Goal: Information Seeking & Learning: Learn about a topic

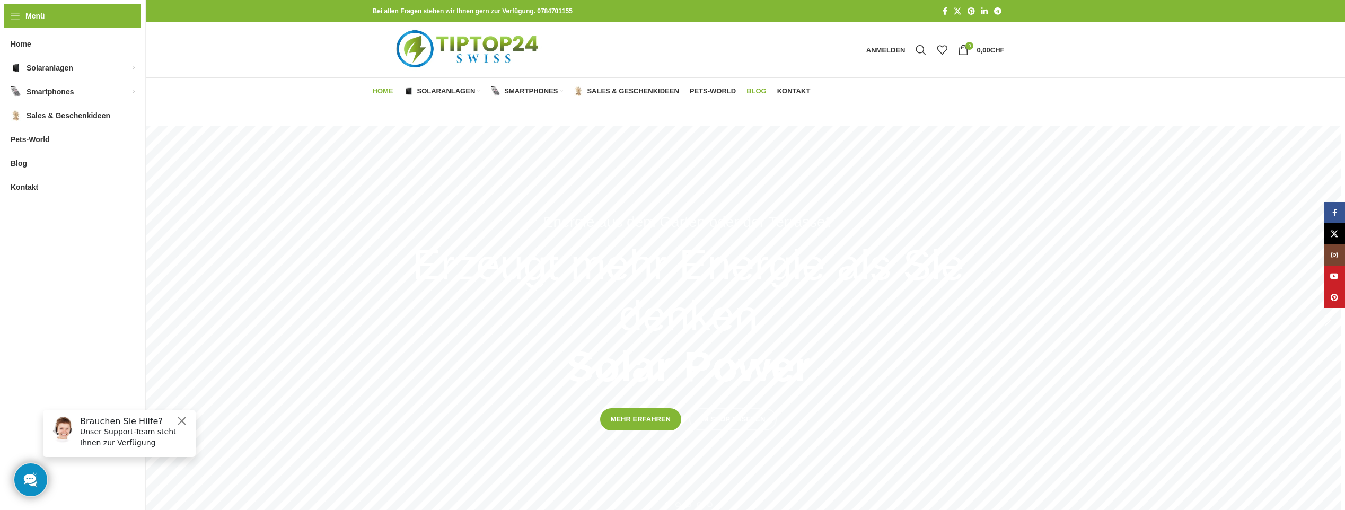
type input "*******"
click at [757, 92] on span "Blog" at bounding box center [757, 91] width 20 height 8
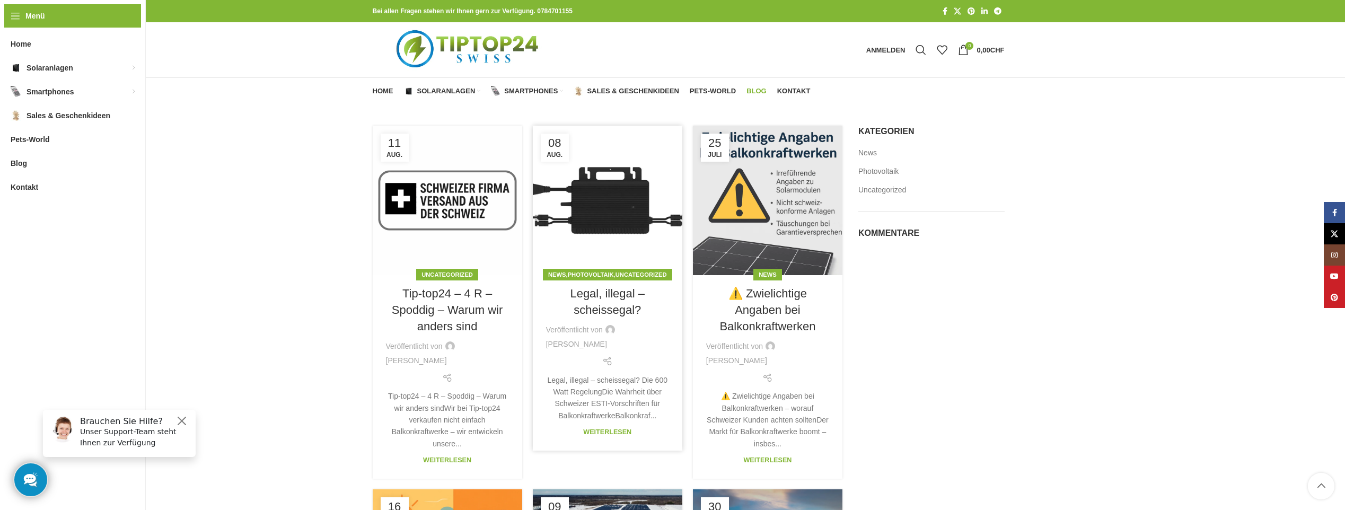
scroll to position [212, 0]
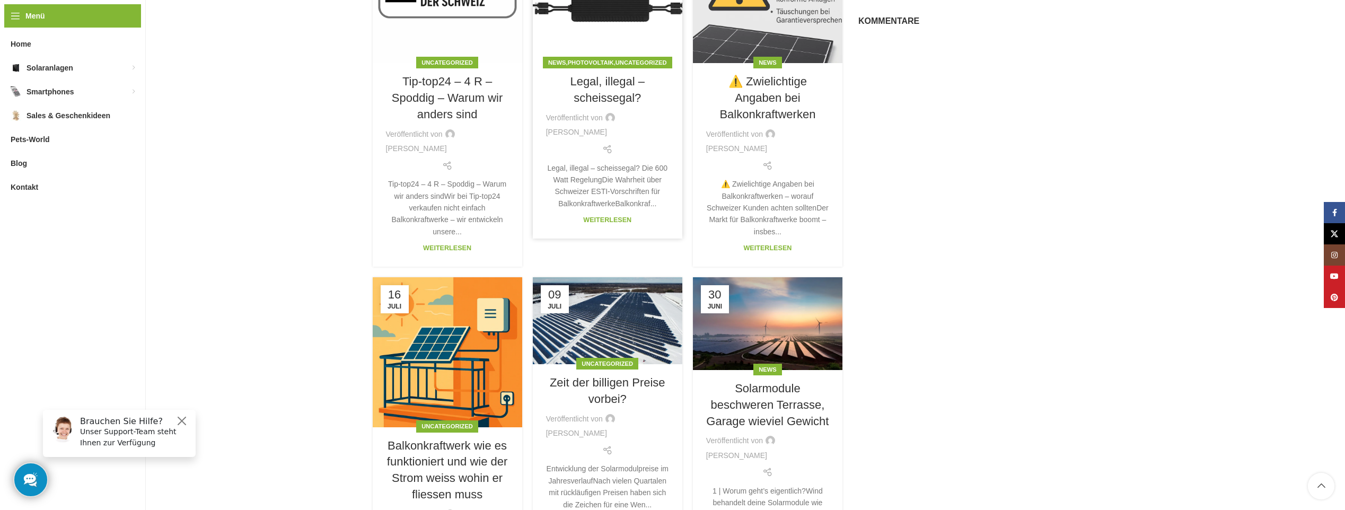
type input "*******"
